Goal: Transaction & Acquisition: Purchase product/service

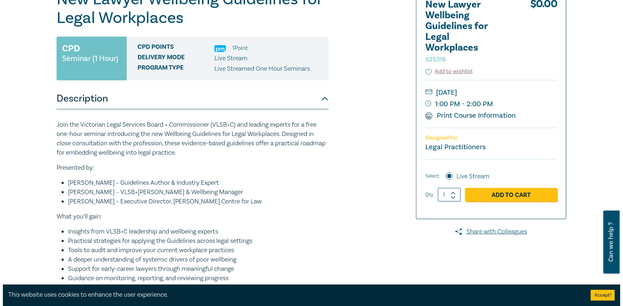
scroll to position [107, 0]
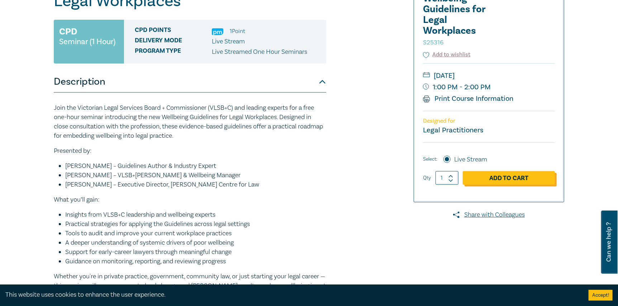
click at [537, 178] on link "Add to Cart" at bounding box center [509, 178] width 92 height 14
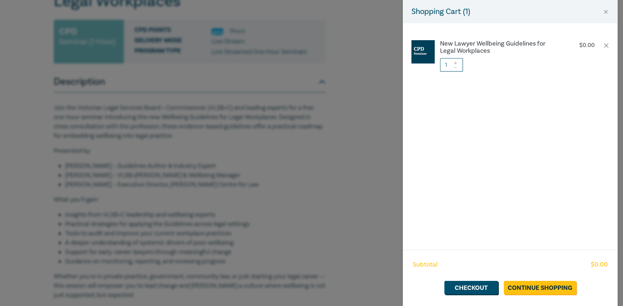
click at [457, 62] on icon at bounding box center [455, 63] width 5 height 3
click at [530, 287] on link "Continue Shopping" at bounding box center [540, 288] width 72 height 14
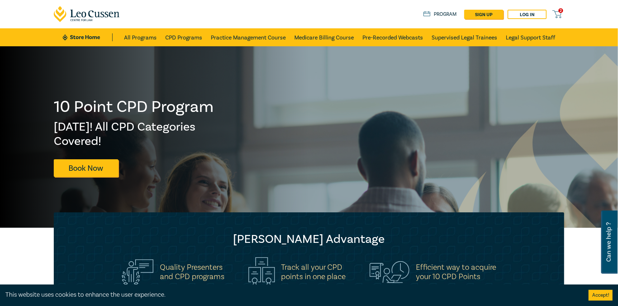
click at [557, 17] on icon at bounding box center [556, 14] width 9 height 9
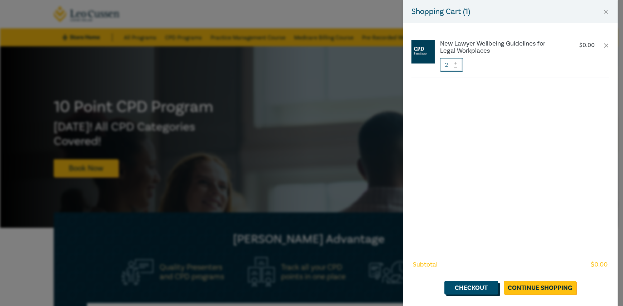
click at [486, 291] on link "Checkout" at bounding box center [472, 288] width 54 height 14
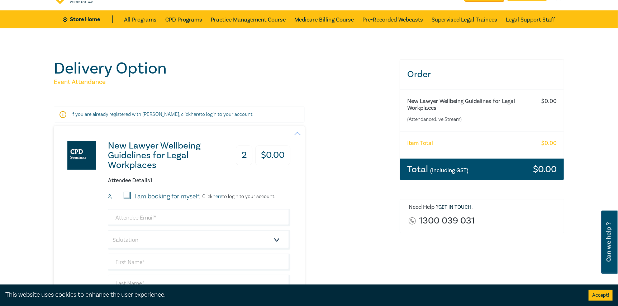
scroll to position [35, 0]
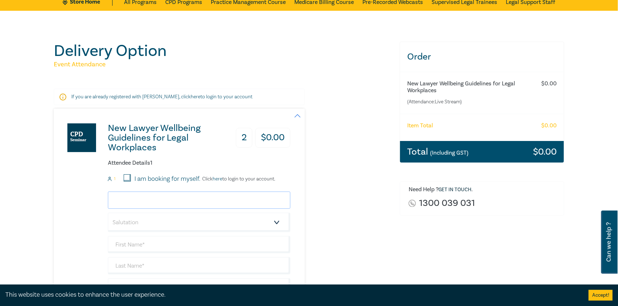
click at [165, 193] on input "email" at bounding box center [199, 199] width 182 height 17
click at [125, 203] on input "email" at bounding box center [199, 199] width 182 height 17
type input "[PERSON_NAME]"
drag, startPoint x: 142, startPoint y: 201, endPoint x: 87, endPoint y: 190, distance: 56.2
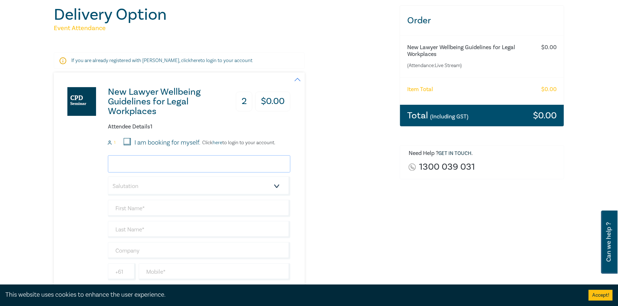
click at [145, 163] on input "email" at bounding box center [199, 163] width 182 height 17
type input "[PERSON_NAME][EMAIL_ADDRESS][DOMAIN_NAME]"
type input "[PERSON_NAME]"
type input "h"
type input "[PERSON_NAME]"
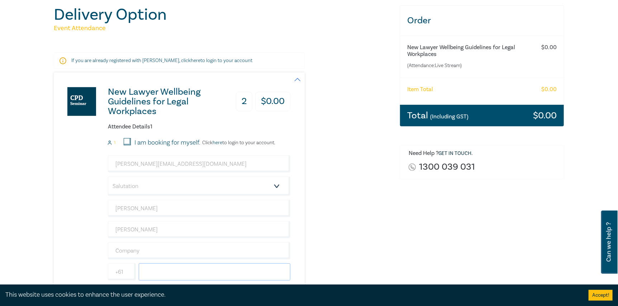
click at [161, 277] on input "text" at bounding box center [215, 271] width 152 height 17
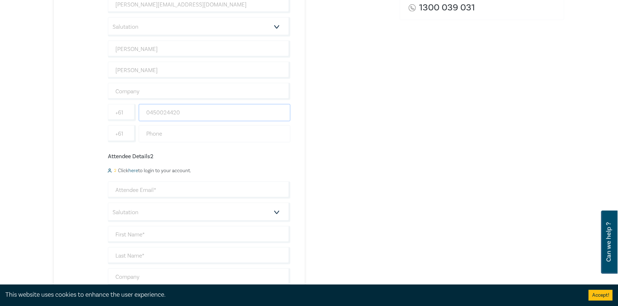
scroll to position [251, 0]
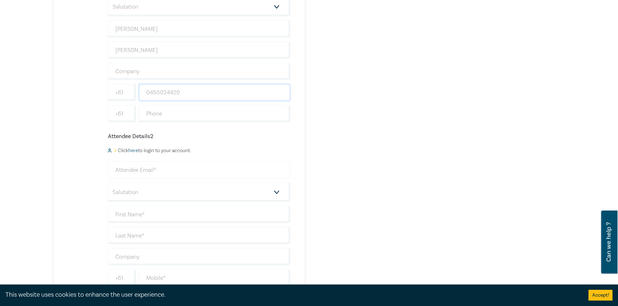
type input "0450024420"
click at [151, 176] on input "email" at bounding box center [199, 169] width 182 height 17
type input "[PERSON_NAME][EMAIL_ADDRESS][DOMAIN_NAME]"
click at [139, 216] on input "text" at bounding box center [199, 214] width 182 height 17
type input "[PERSON_NAME]"
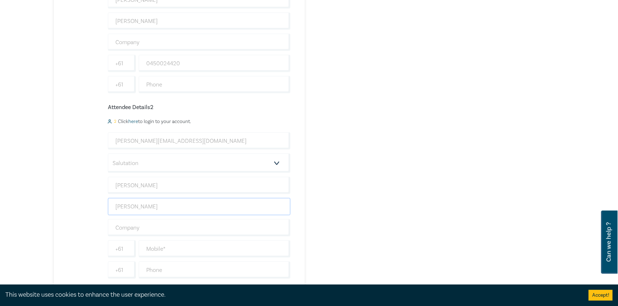
scroll to position [322, 0]
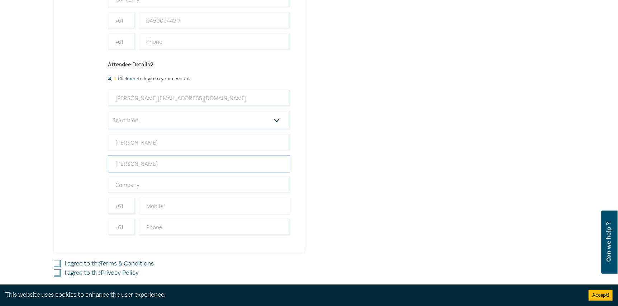
type input "[PERSON_NAME]"
click at [153, 212] on input "text" at bounding box center [215, 205] width 152 height 17
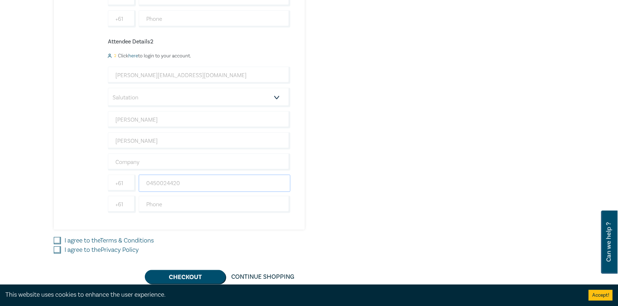
scroll to position [358, 0]
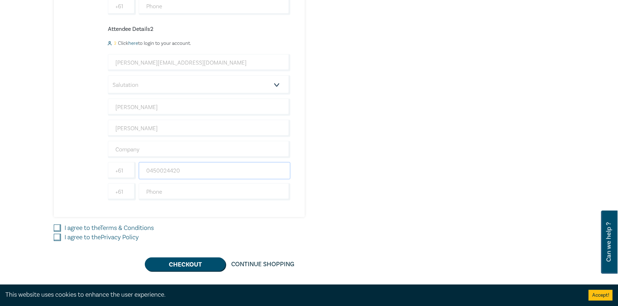
type input "0450024420"
click at [61, 226] on input "I agree to the Terms & Conditions" at bounding box center [57, 227] width 7 height 7
checkbox input "true"
click at [59, 234] on input "I agree to the Privacy Policy" at bounding box center [57, 237] width 7 height 7
checkbox input "true"
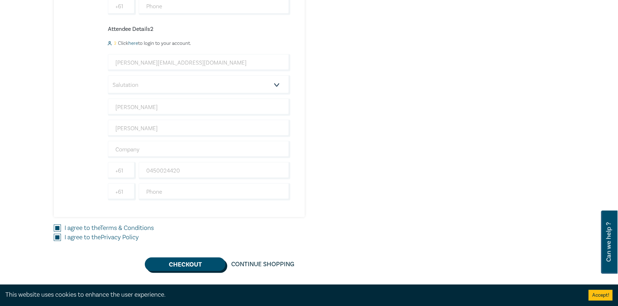
click at [185, 257] on button "Checkout" at bounding box center [185, 264] width 81 height 14
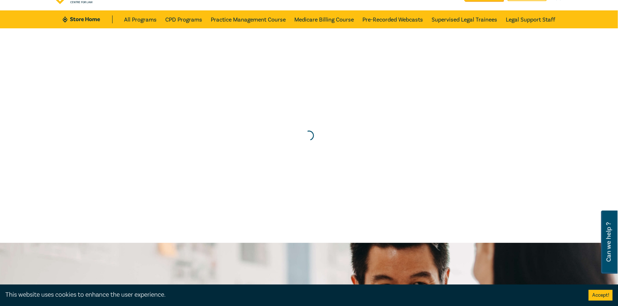
scroll to position [0, 0]
